Goal: Obtain resource: Download file/media

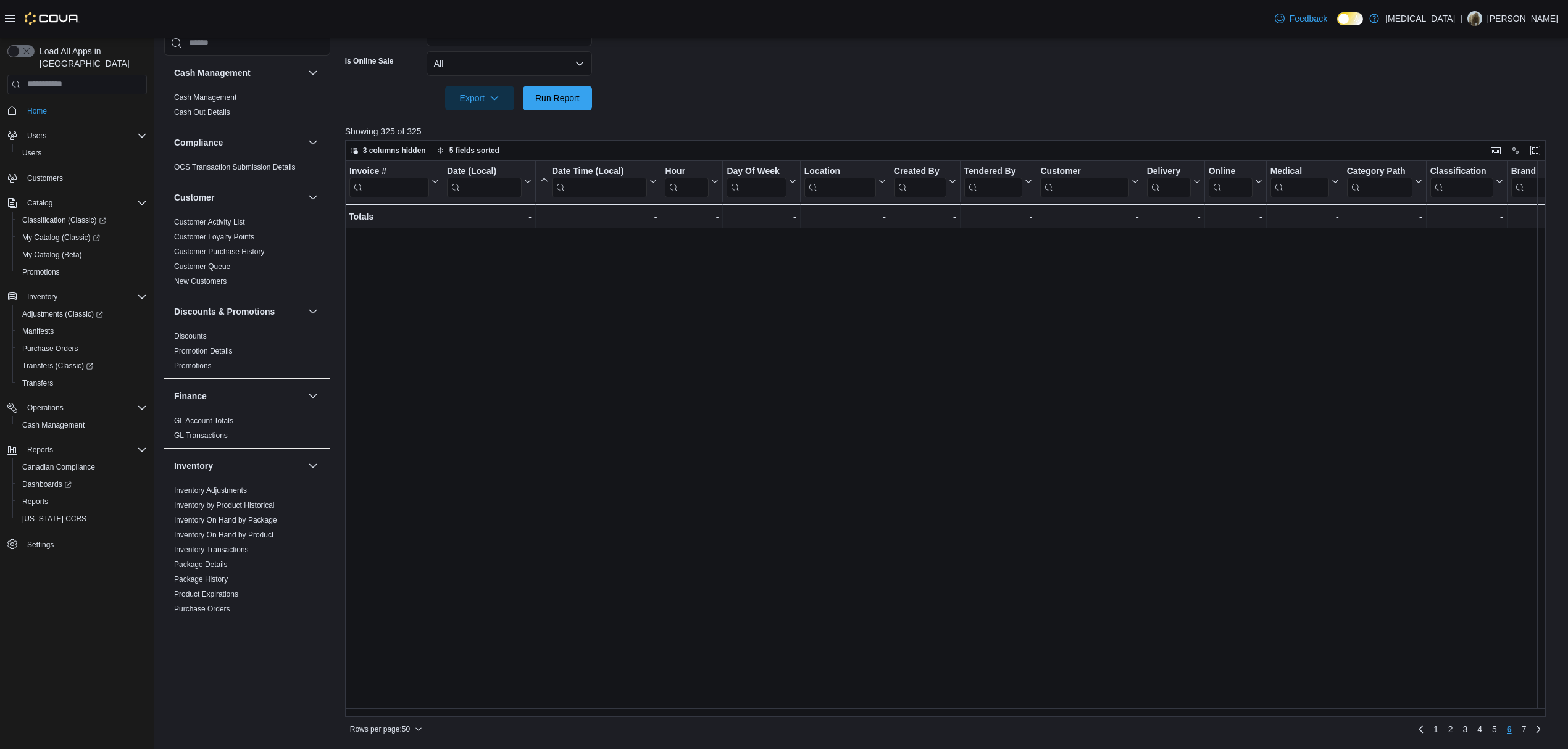
scroll to position [630, 0]
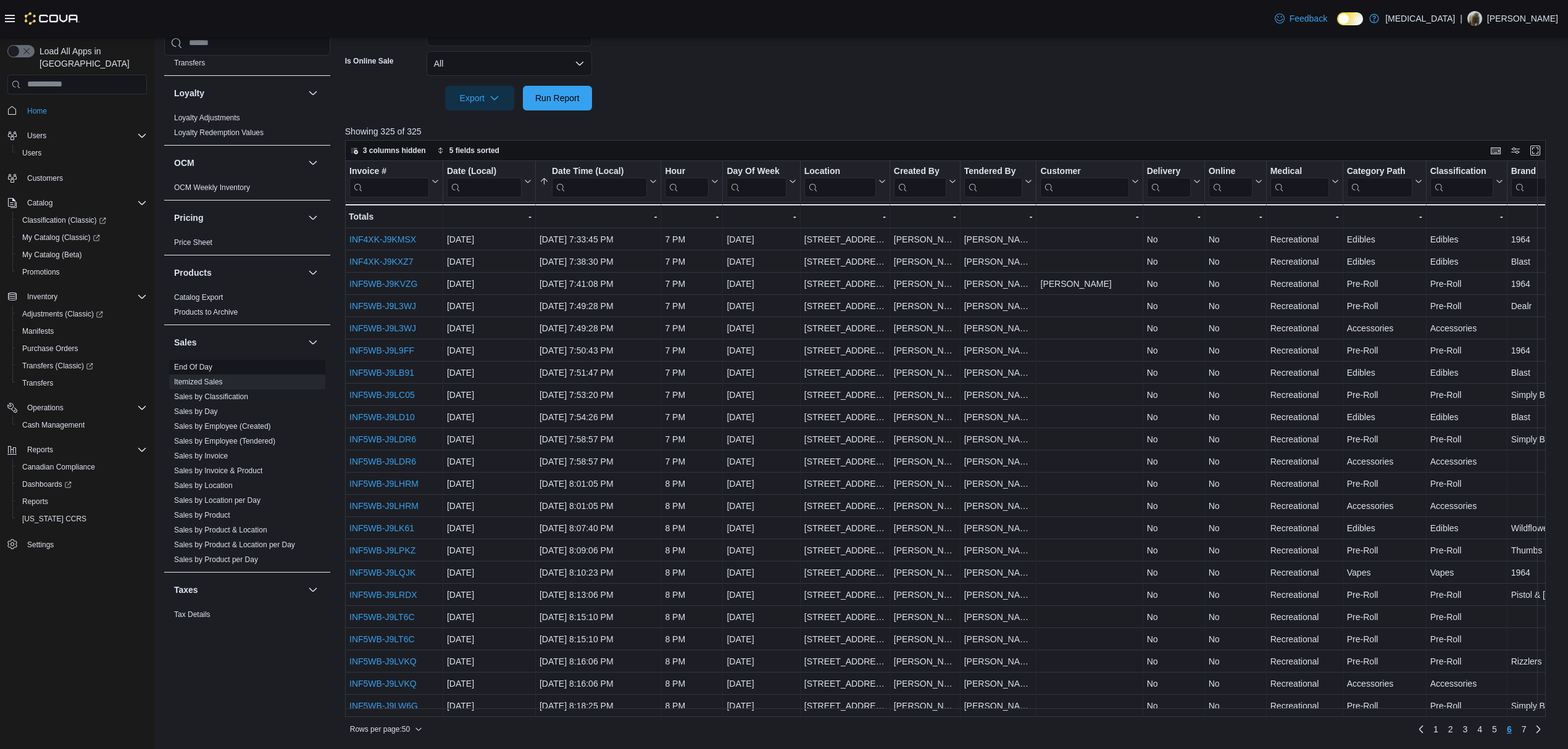
click at [220, 373] on span "End Of Day" at bounding box center [247, 367] width 156 height 15
click at [185, 362] on span "End Of Day" at bounding box center [247, 367] width 156 height 15
click at [188, 366] on link "End Of Day" at bounding box center [193, 367] width 38 height 8
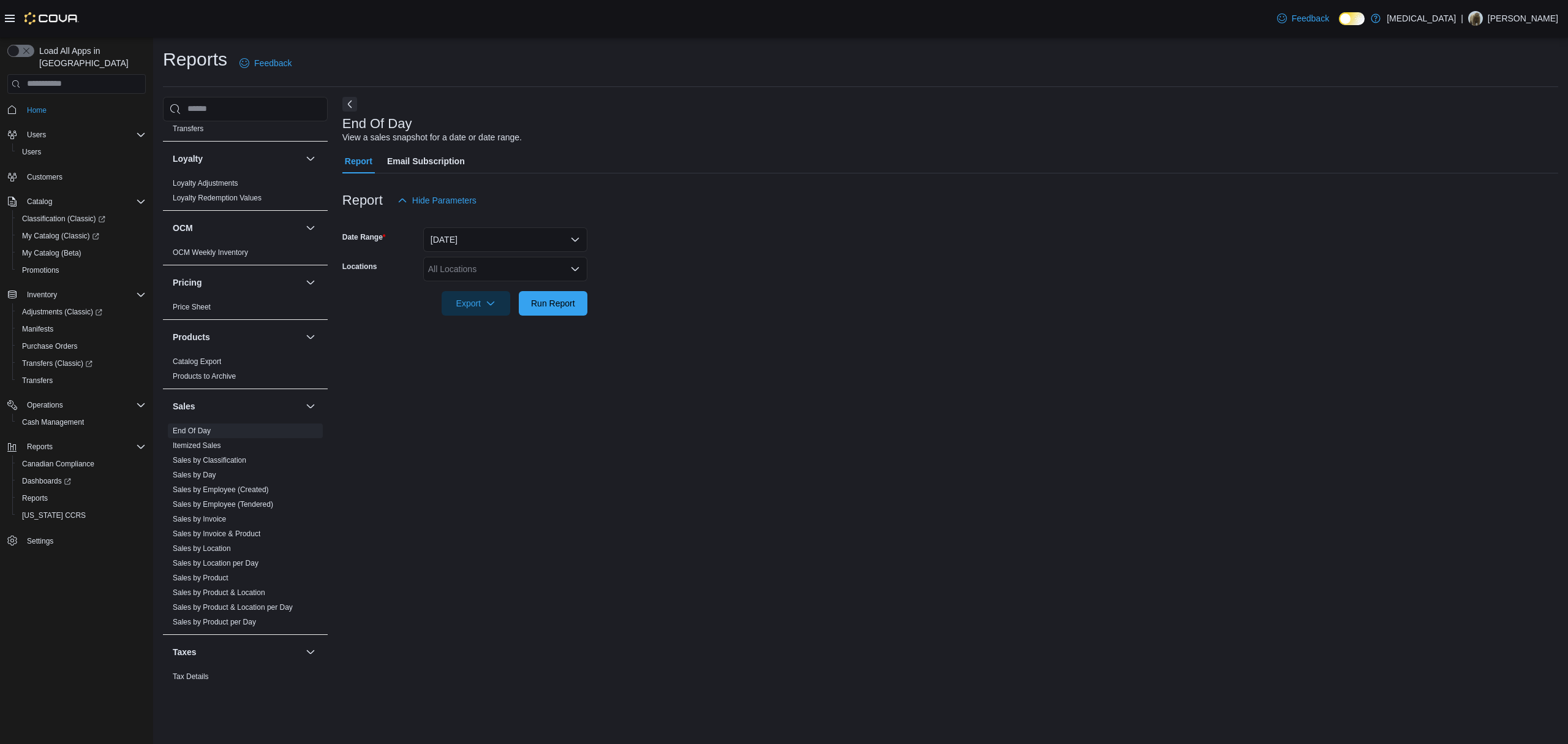
click at [517, 267] on div "All Locations" at bounding box center [506, 269] width 164 height 25
click at [512, 347] on div "[STREET_ADDRESS]" at bounding box center [506, 343] width 150 height 12
click at [752, 291] on form "Date Range [DATE] Locations [STREET_ADDRESS] Selected. [STREET_ADDRESS] Press B…" at bounding box center [951, 264] width 1216 height 103
click at [479, 303] on span "Export" at bounding box center [476, 303] width 54 height 25
click at [472, 357] on span "Export to Pdf" at bounding box center [477, 353] width 55 height 10
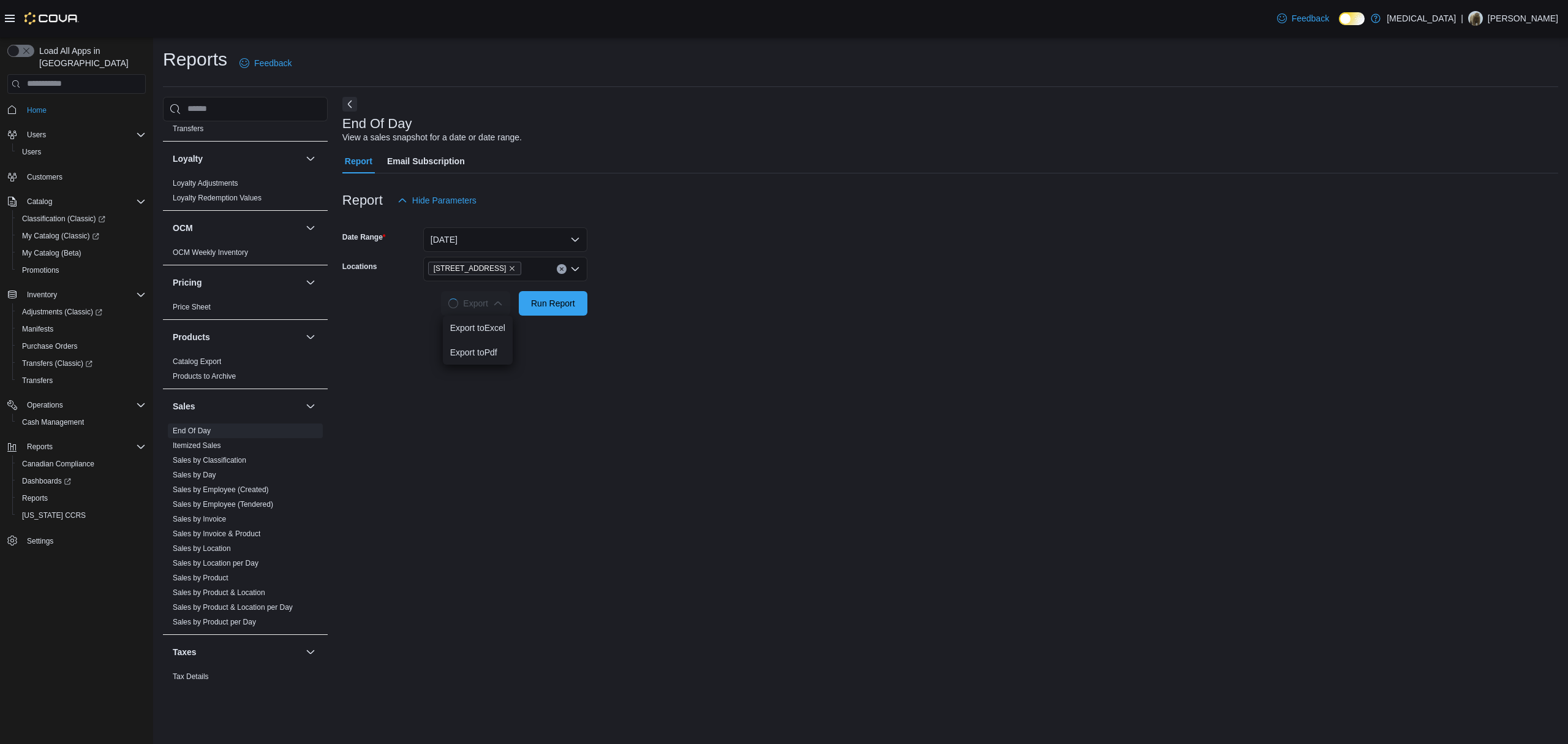
click at [848, 289] on div at bounding box center [951, 286] width 1216 height 10
